Goal: Task Accomplishment & Management: Manage account settings

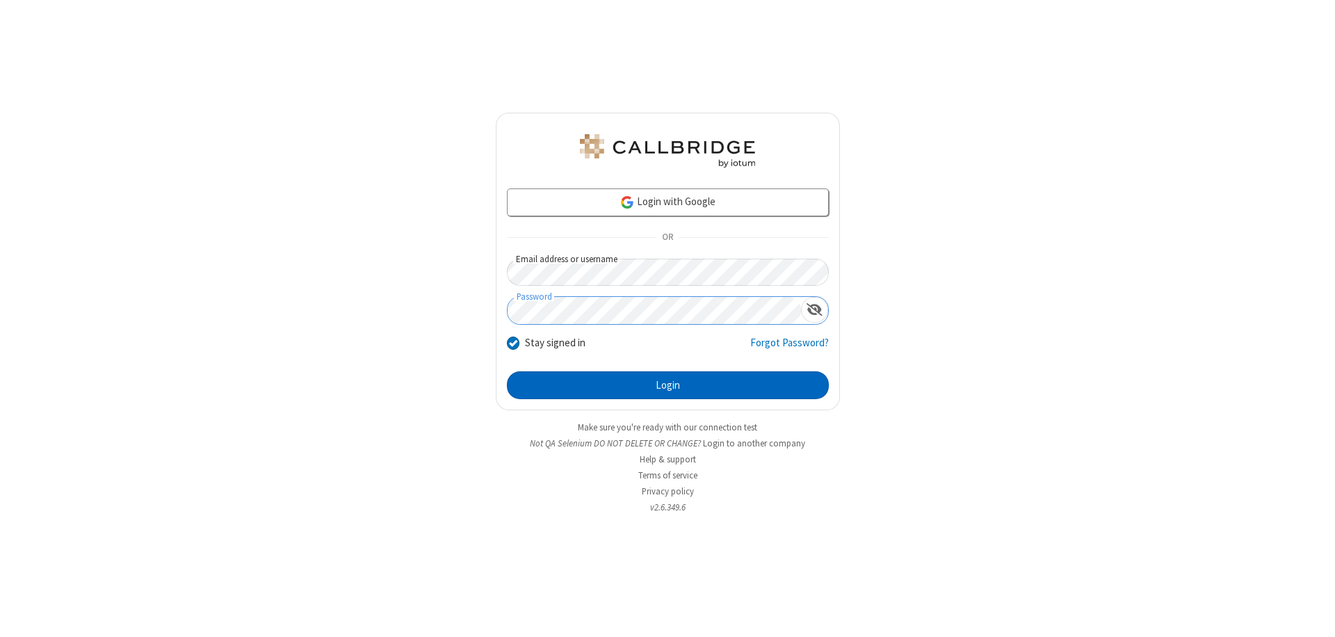
click at [667, 385] on button "Login" at bounding box center [668, 385] width 322 height 28
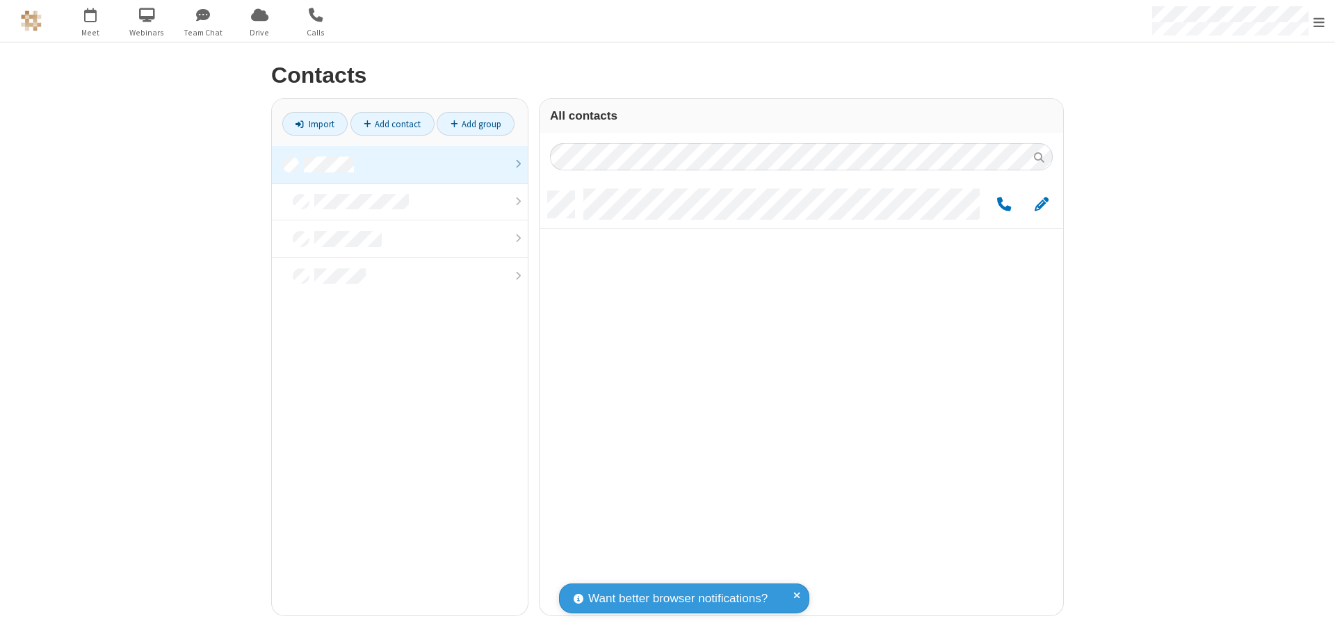
scroll to position [424, 513]
click at [1041, 204] on span "Edit" at bounding box center [1041, 204] width 14 height 17
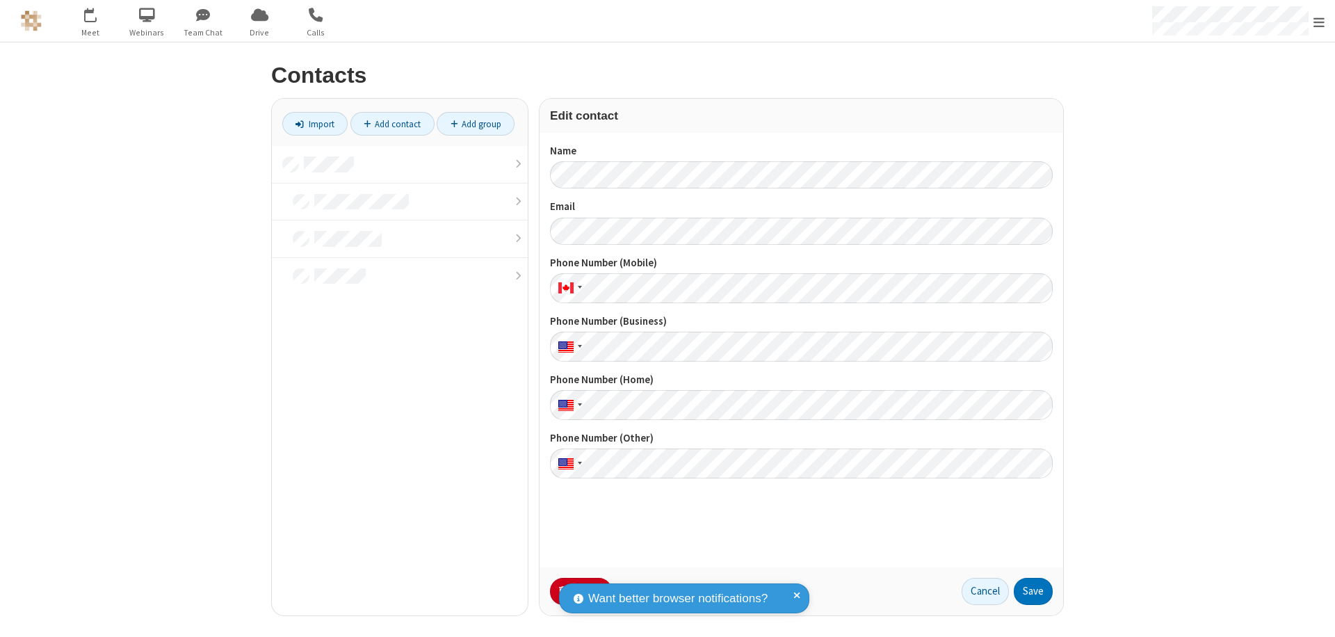
click at [0, 0] on button "No Thanks" at bounding box center [0, 0] width 0 height 0
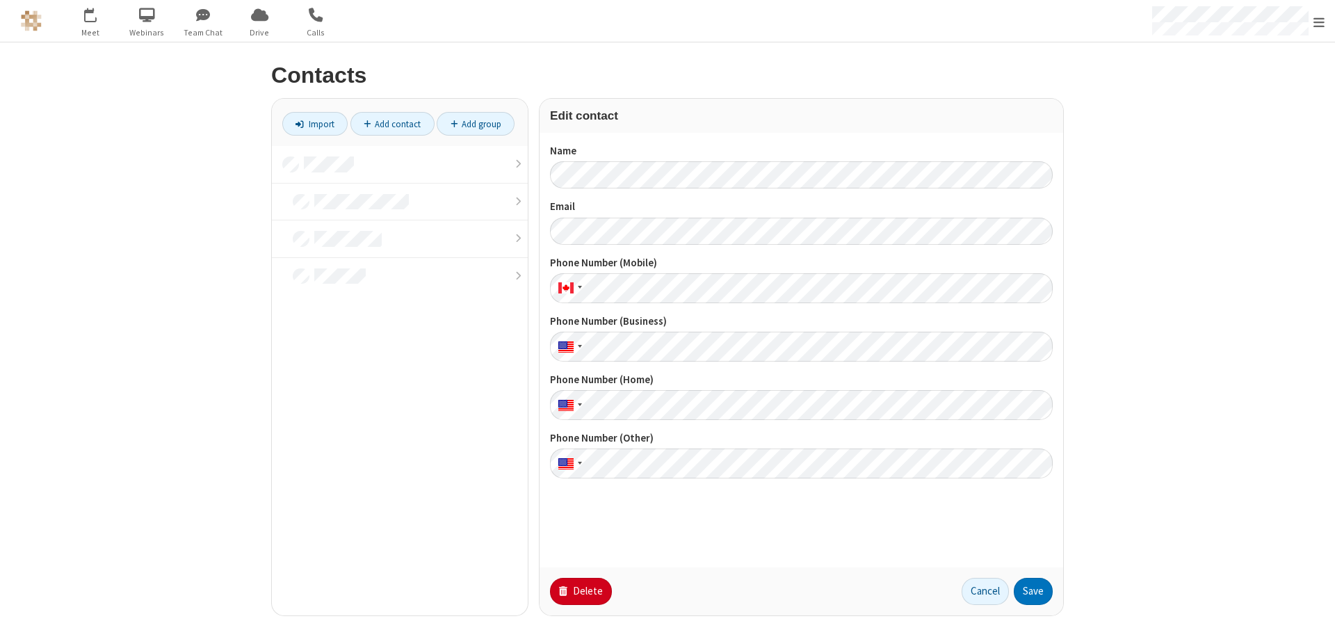
click at [579, 591] on button "Delete" at bounding box center [581, 592] width 62 height 28
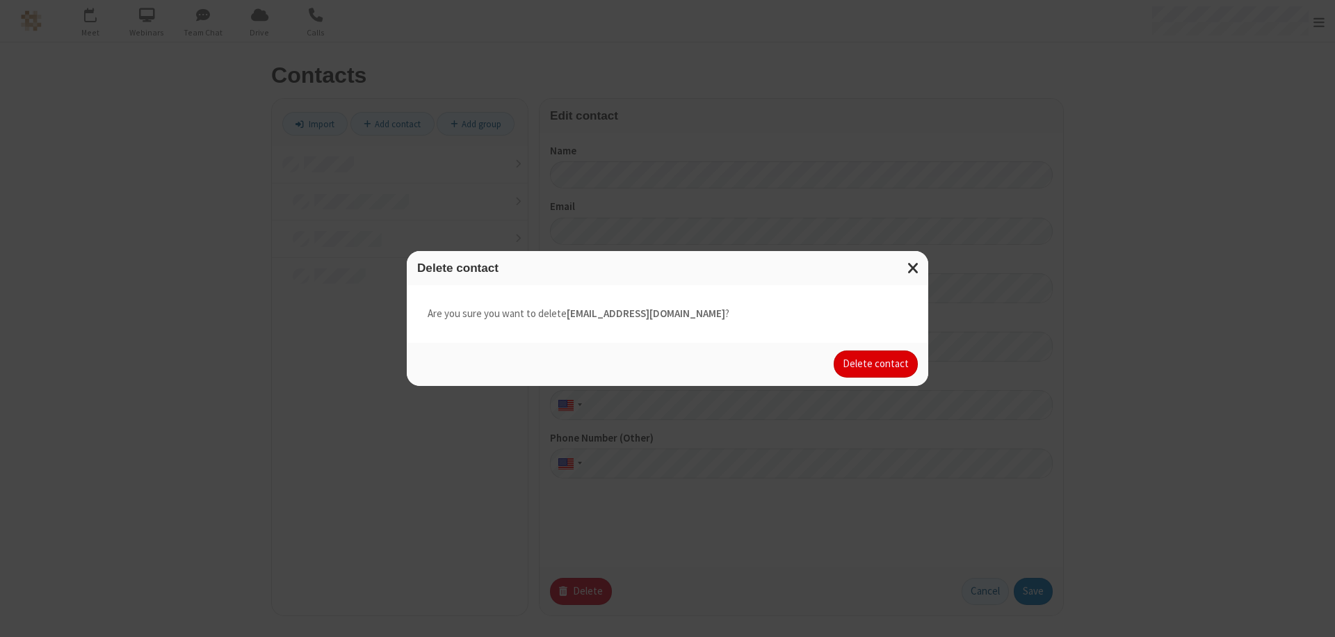
click at [877, 364] on button "Delete contact" at bounding box center [876, 364] width 84 height 28
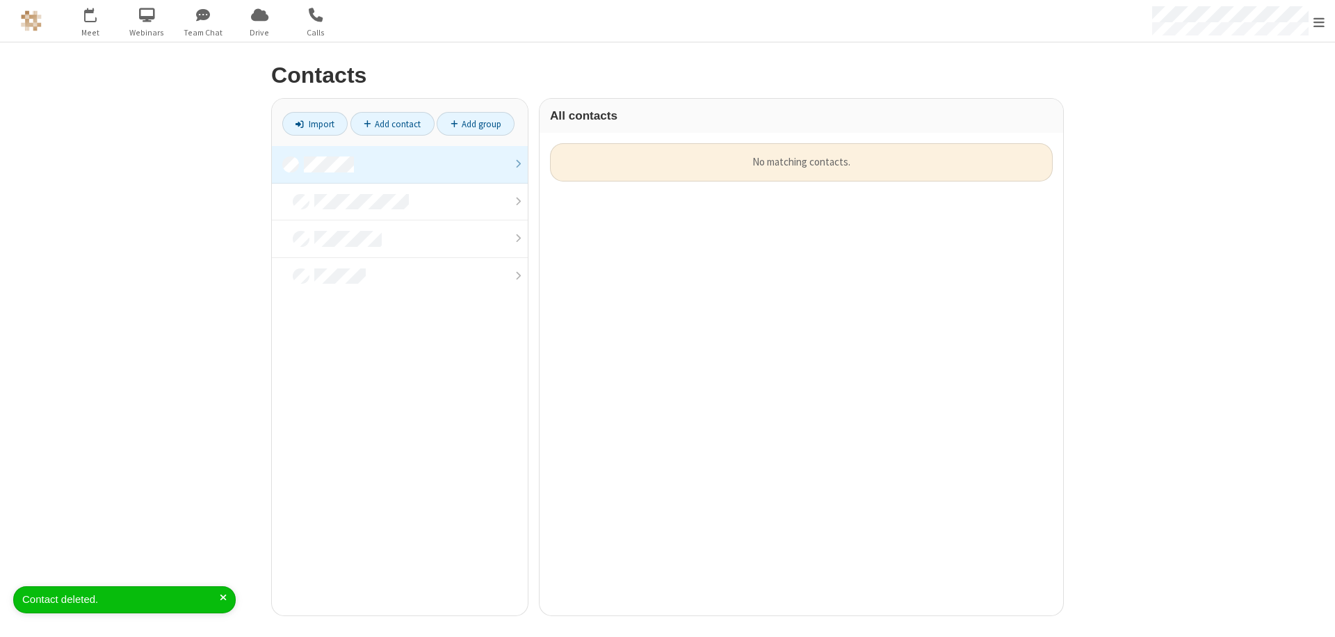
scroll to position [472, 513]
